Goal: Information Seeking & Learning: Learn about a topic

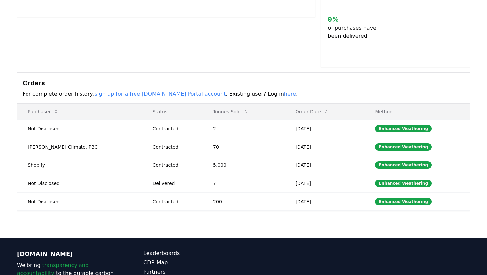
scroll to position [175, 0]
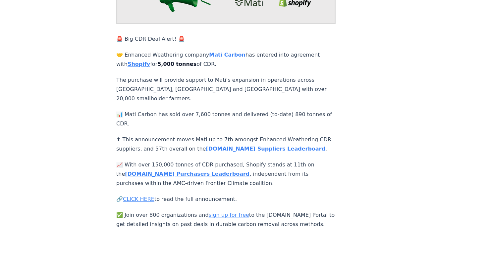
scroll to position [105, 0]
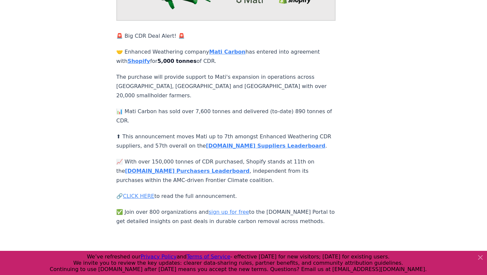
click at [144, 168] on strong "[DOMAIN_NAME] Purchasers Leaderboard" at bounding box center [187, 171] width 125 height 6
click at [147, 193] on link "CLICK HERE" at bounding box center [138, 196] width 31 height 6
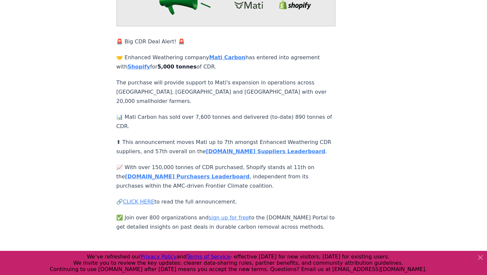
scroll to position [99, 0]
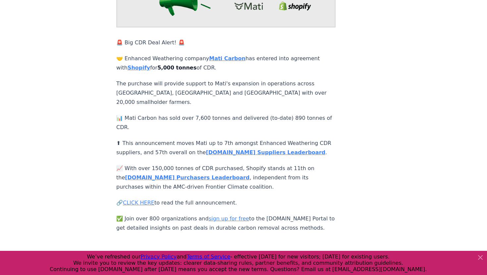
click at [119, 114] on p "📊 Mati Carbon has sold over 7,600 tonnes and delivered (to-date) 890 tonnes of …" at bounding box center [225, 123] width 219 height 19
click at [91, 81] on div "[DATE] 🚨 Big CDR Deal Alert! 🚨 Mati<>Shopify 🚨 Big CDR Deal Alert! 🚨 🤝 Enhanced…" at bounding box center [244, 79] width 464 height 308
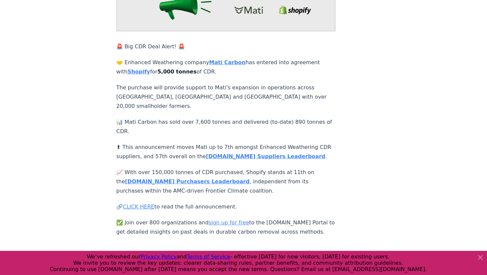
click at [218, 61] on strong "Mati Carbon" at bounding box center [227, 62] width 36 height 6
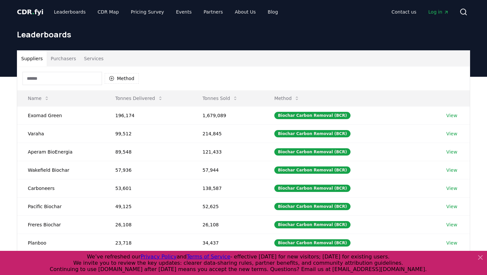
click at [67, 58] on button "Purchasers" at bounding box center [63, 59] width 33 height 16
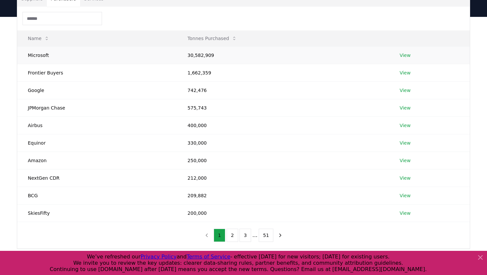
scroll to position [62, 0]
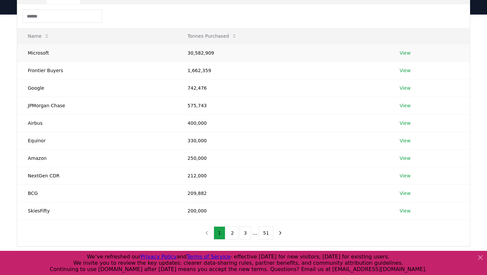
click at [406, 54] on link "View" at bounding box center [404, 53] width 11 height 7
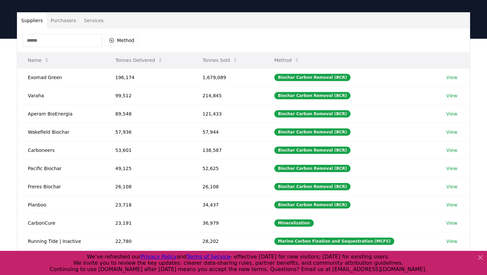
scroll to position [37, 0]
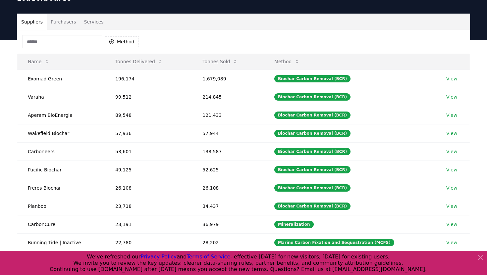
click at [69, 22] on button "Purchasers" at bounding box center [63, 22] width 33 height 16
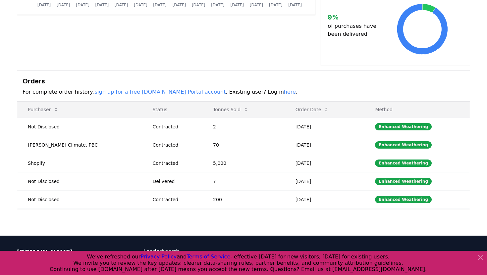
scroll to position [178, 0]
